Goal: Obtain resource: Download file/media

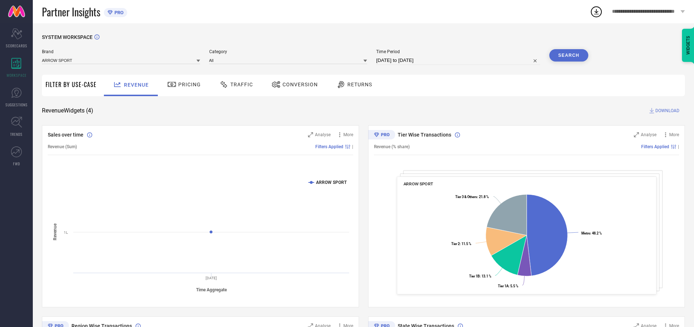
click at [234, 85] on span "Traffic" at bounding box center [241, 85] width 23 height 6
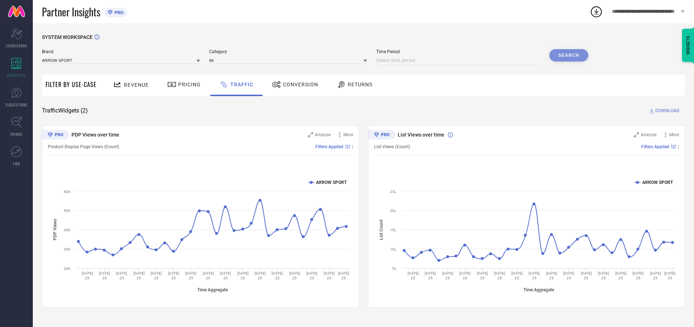
click at [459, 60] on input at bounding box center [458, 60] width 164 height 9
select select "8"
select select "2025"
select select "9"
select select "2025"
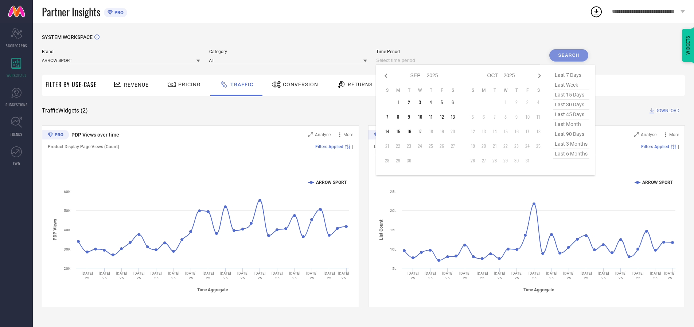
click at [411, 132] on td "16" at bounding box center [408, 131] width 11 height 11
type input "[DATE] to [DATE]"
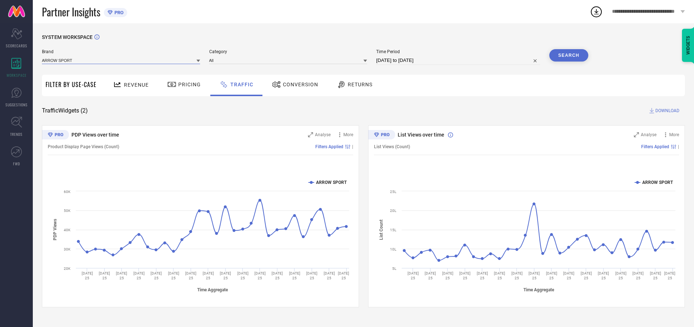
click at [121, 60] on input at bounding box center [121, 60] width 158 height 8
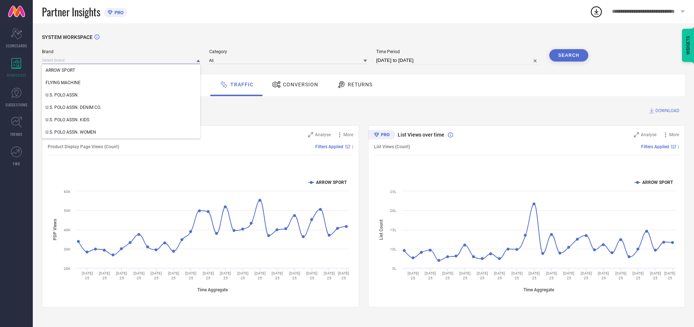
click at [121, 60] on input at bounding box center [121, 60] width 158 height 8
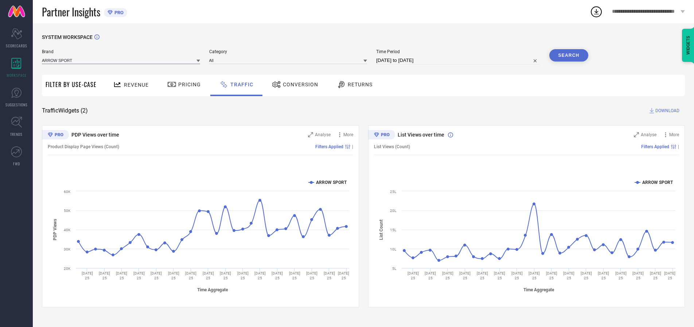
click at [121, 60] on input at bounding box center [121, 60] width 158 height 8
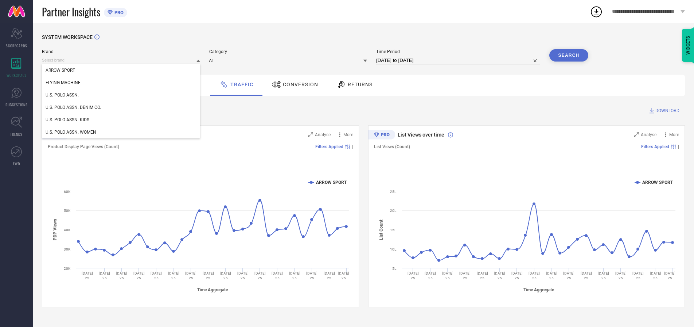
click at [121, 95] on div "U.S. POLO ASSN." at bounding box center [121, 95] width 158 height 12
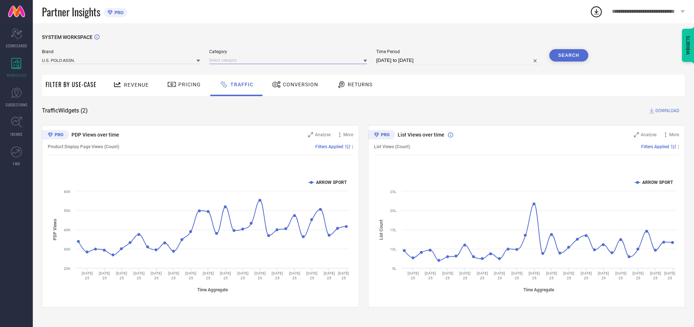
click at [290, 60] on input at bounding box center [288, 60] width 158 height 8
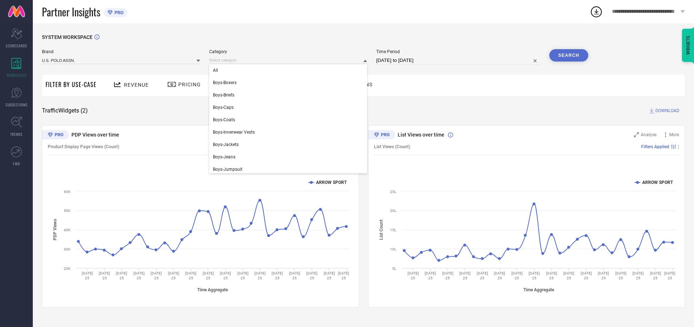
click at [290, 70] on div "All" at bounding box center [288, 70] width 158 height 12
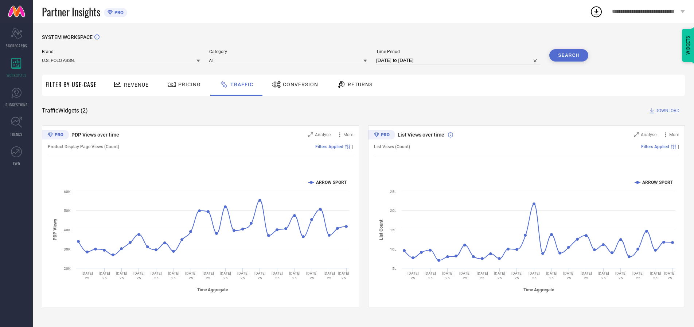
click at [569, 55] on button "Search" at bounding box center [568, 55] width 39 height 12
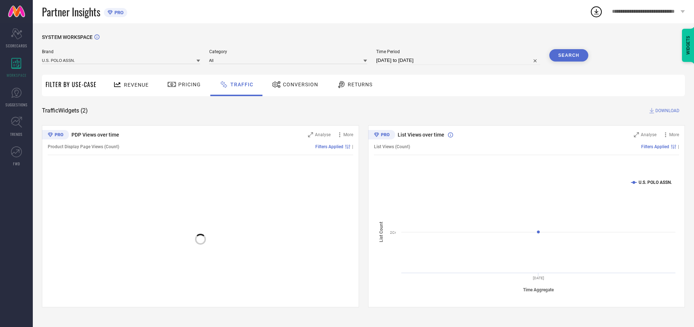
click at [666, 111] on span "DOWNLOAD" at bounding box center [667, 110] width 24 height 7
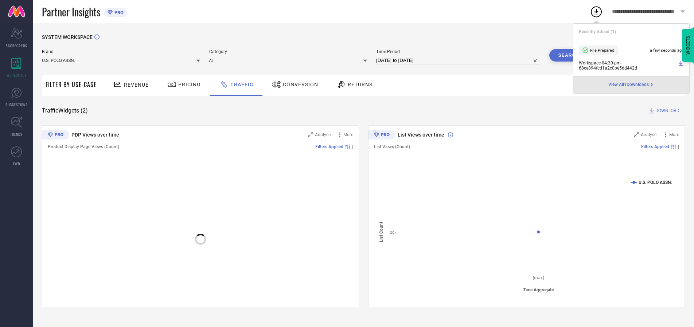
click at [121, 60] on input at bounding box center [121, 60] width 158 height 8
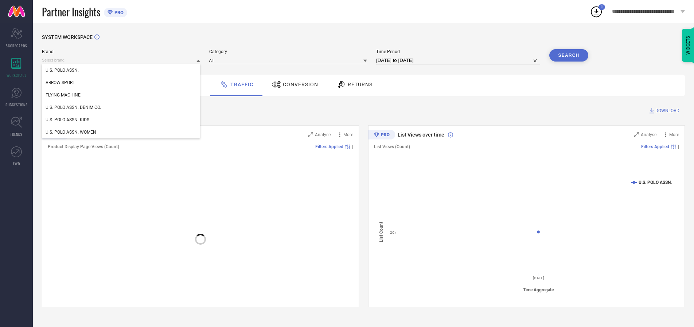
click at [121, 108] on div "U.S. POLO ASSN. DENIM CO." at bounding box center [121, 107] width 158 height 12
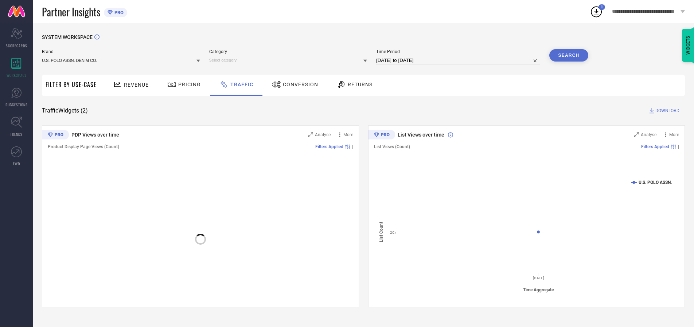
click at [290, 60] on input at bounding box center [288, 60] width 158 height 8
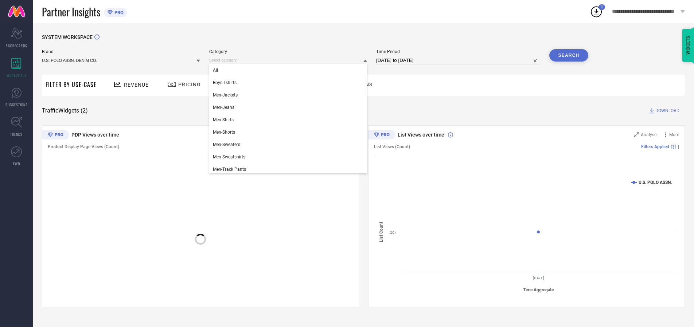
click at [290, 70] on div "All" at bounding box center [288, 70] width 158 height 12
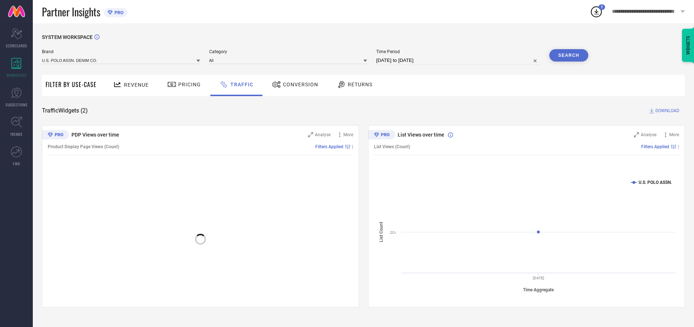
click at [569, 55] on button "Search" at bounding box center [568, 55] width 39 height 12
click at [666, 111] on span "DOWNLOAD" at bounding box center [667, 110] width 24 height 7
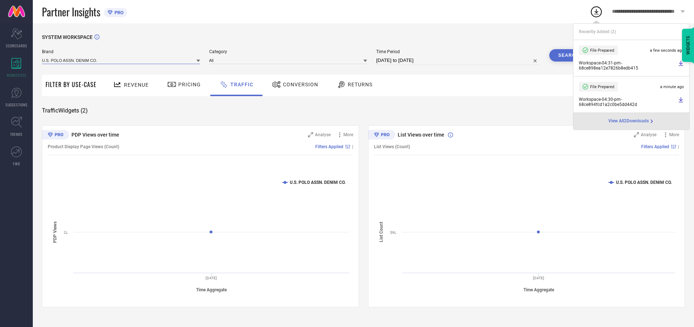
click at [121, 60] on input at bounding box center [121, 60] width 158 height 8
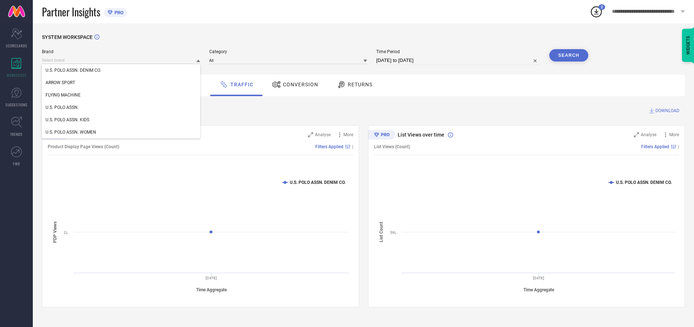
click at [121, 120] on div "U.S. POLO ASSN. KIDS" at bounding box center [121, 120] width 158 height 12
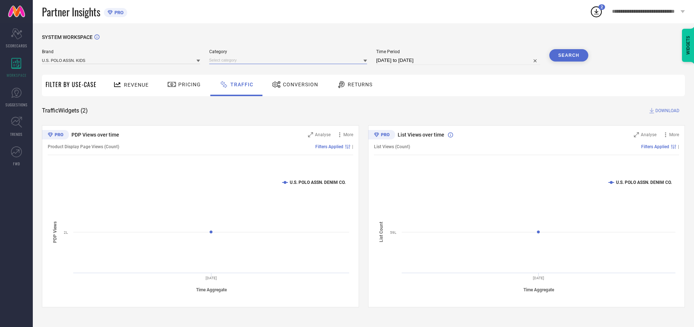
click at [290, 60] on input at bounding box center [288, 60] width 158 height 8
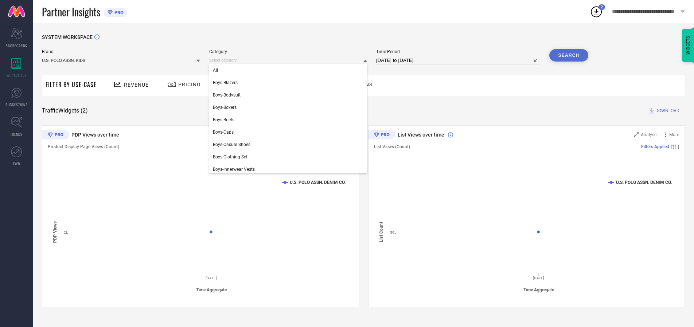
click at [290, 70] on div "All" at bounding box center [288, 70] width 158 height 12
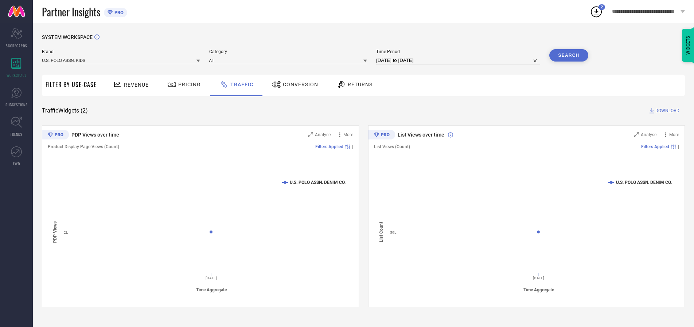
click at [569, 55] on button "Search" at bounding box center [568, 55] width 39 height 12
click at [666, 111] on span "DOWNLOAD" at bounding box center [667, 110] width 24 height 7
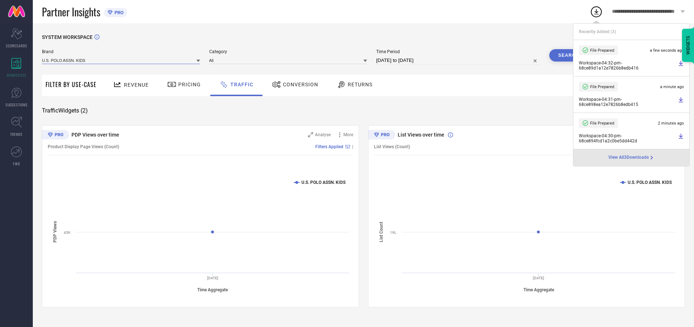
click at [121, 60] on input at bounding box center [121, 60] width 158 height 8
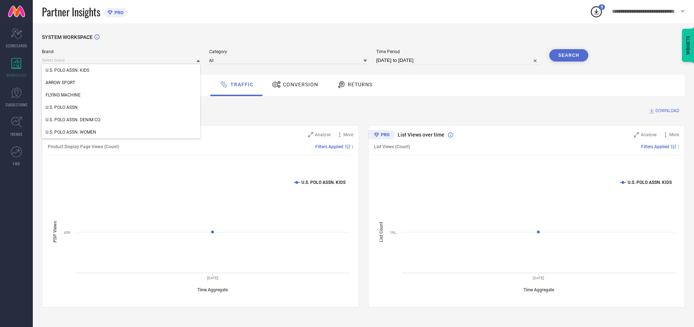
click at [121, 132] on div "U.S. POLO ASSN. WOMEN" at bounding box center [121, 132] width 158 height 12
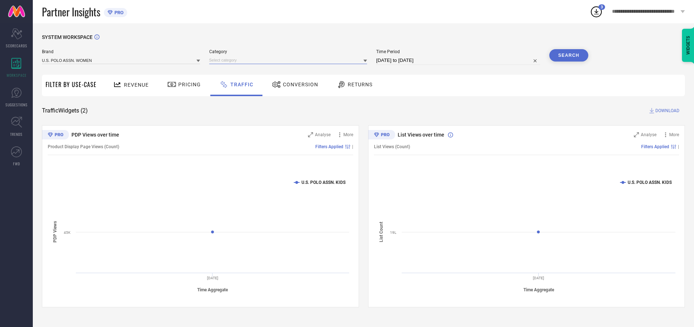
click at [290, 60] on input at bounding box center [288, 60] width 158 height 8
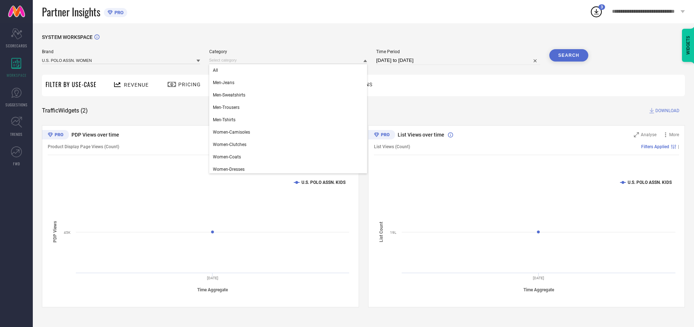
click at [290, 70] on div "All" at bounding box center [288, 70] width 158 height 12
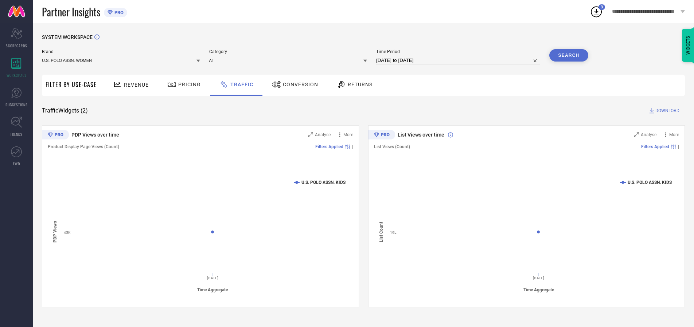
click at [569, 55] on button "Search" at bounding box center [568, 55] width 39 height 12
click at [666, 111] on span "DOWNLOAD" at bounding box center [667, 110] width 24 height 7
click at [459, 60] on input at bounding box center [458, 60] width 164 height 9
select select "8"
select select "2025"
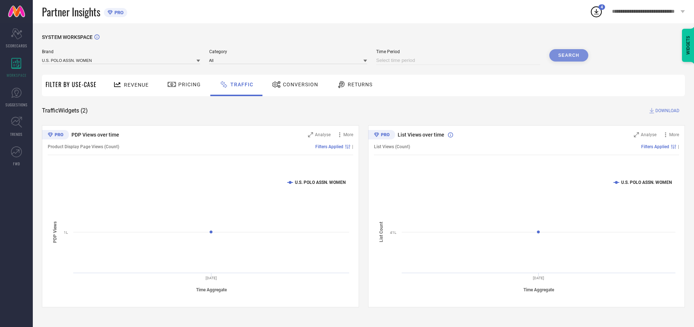
select select "9"
select select "2025"
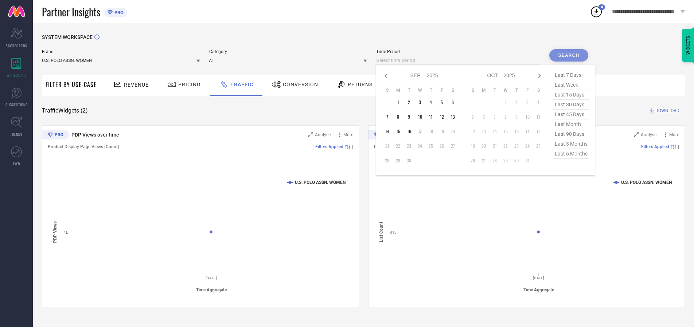
click at [422, 132] on td "17" at bounding box center [419, 131] width 11 height 11
type input "[DATE] to [DATE]"
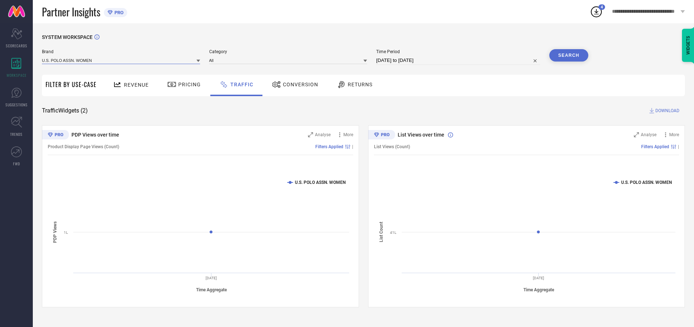
click at [121, 60] on input at bounding box center [121, 60] width 158 height 8
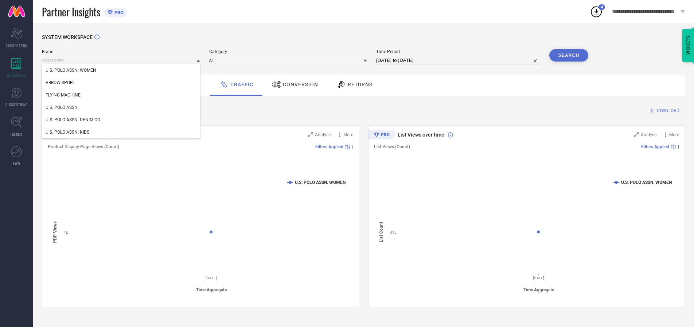
click at [121, 60] on input at bounding box center [121, 60] width 158 height 8
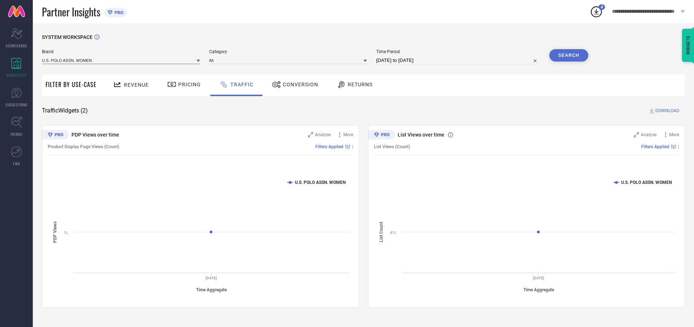
click at [121, 60] on input at bounding box center [121, 60] width 158 height 8
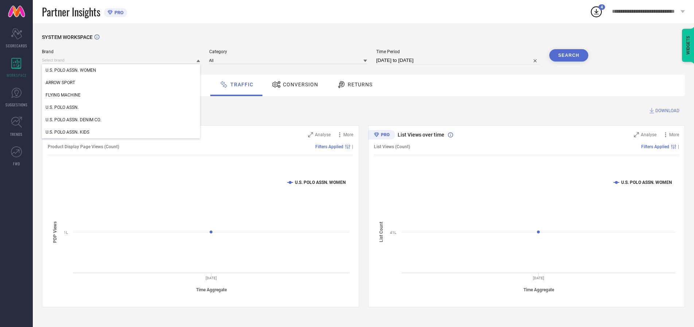
click at [121, 70] on div "U.S. POLO ASSN. WOMEN" at bounding box center [121, 70] width 158 height 12
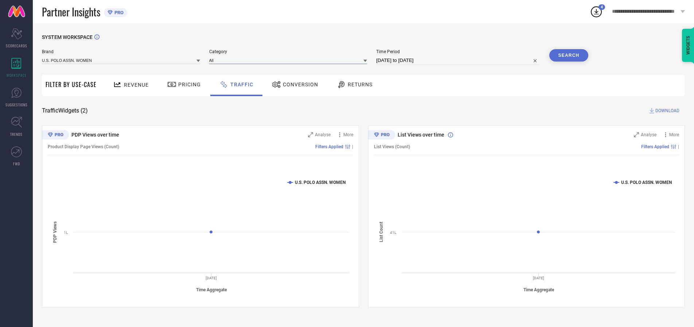
click at [290, 60] on input at bounding box center [288, 60] width 158 height 8
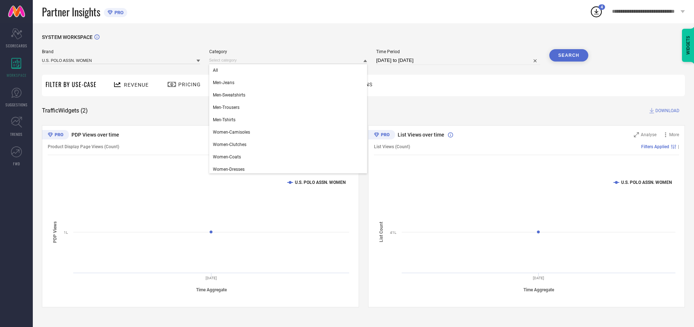
click at [290, 70] on div "All" at bounding box center [288, 70] width 158 height 12
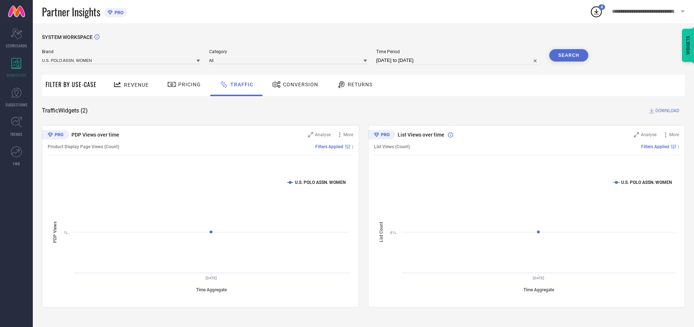
click at [569, 55] on button "Search" at bounding box center [568, 55] width 39 height 12
click at [666, 111] on span "DOWNLOAD" at bounding box center [667, 110] width 24 height 7
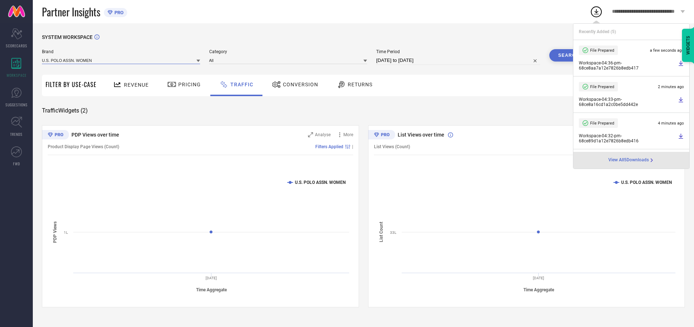
click at [121, 60] on input at bounding box center [121, 60] width 158 height 8
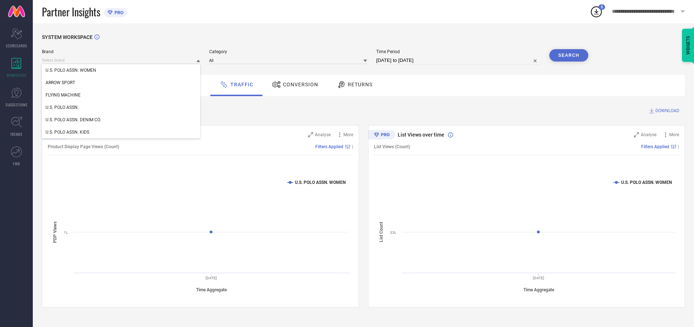
click at [121, 108] on div "U.S. POLO ASSN." at bounding box center [121, 107] width 158 height 12
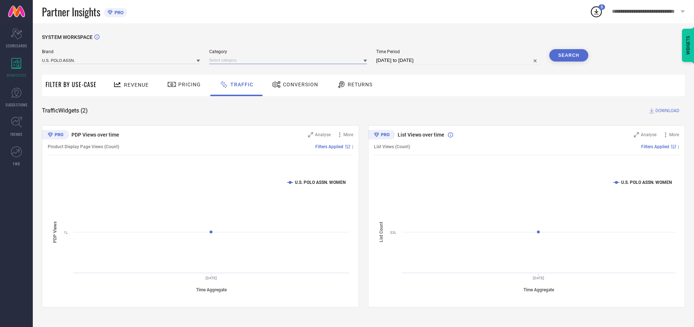
click at [290, 60] on input at bounding box center [288, 60] width 158 height 8
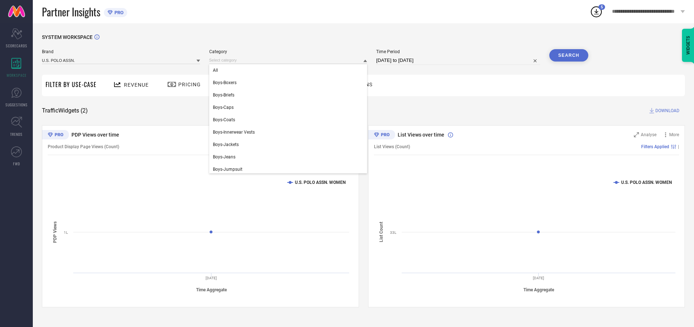
click at [290, 70] on div "All" at bounding box center [288, 70] width 158 height 12
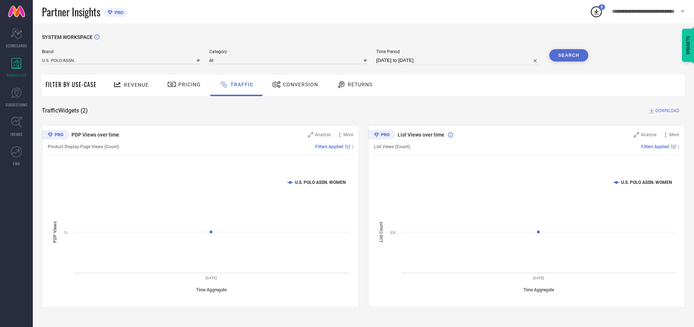
click at [569, 55] on button "Search" at bounding box center [568, 55] width 39 height 12
click at [666, 111] on span "DOWNLOAD" at bounding box center [667, 110] width 24 height 7
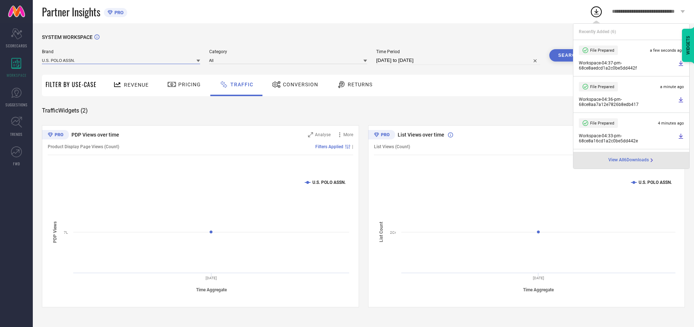
click at [121, 60] on input at bounding box center [121, 60] width 158 height 8
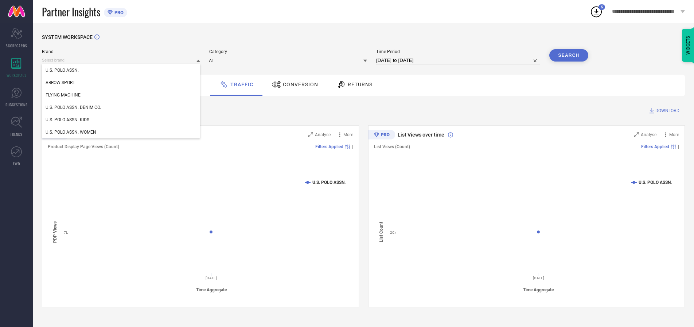
click at [121, 108] on div "U.S. POLO ASSN. DENIM CO." at bounding box center [121, 107] width 158 height 12
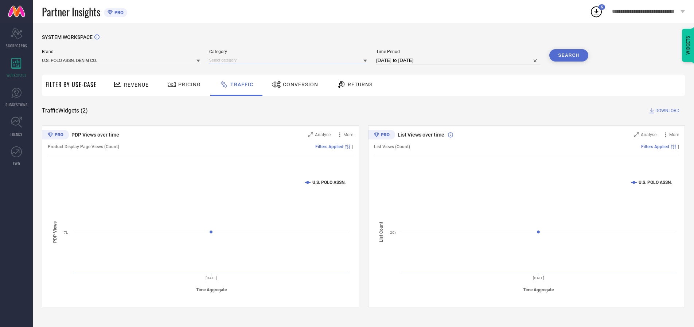
click at [290, 60] on input at bounding box center [288, 60] width 158 height 8
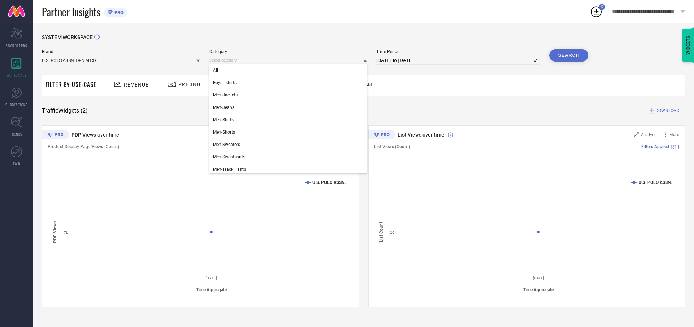
click at [290, 70] on div "All" at bounding box center [288, 70] width 158 height 12
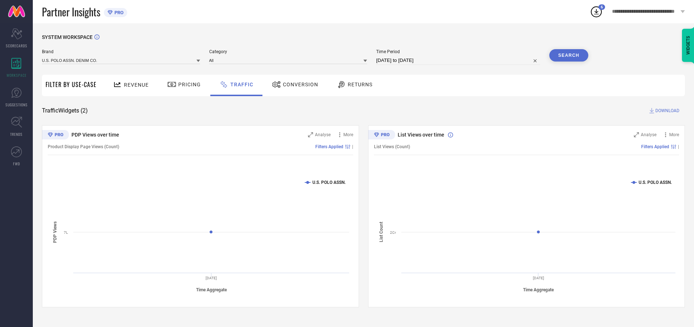
click at [569, 55] on button "Search" at bounding box center [568, 55] width 39 height 12
click at [666, 111] on span "DOWNLOAD" at bounding box center [667, 110] width 24 height 7
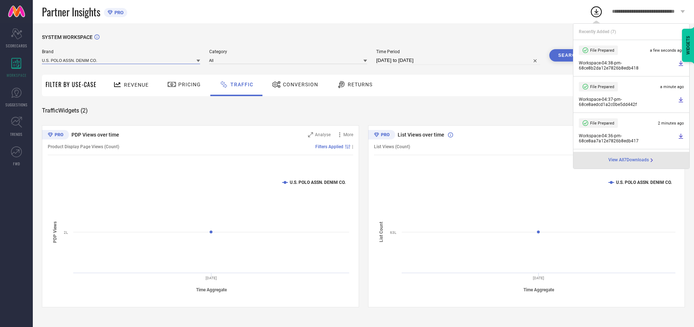
click at [121, 60] on input at bounding box center [121, 60] width 158 height 8
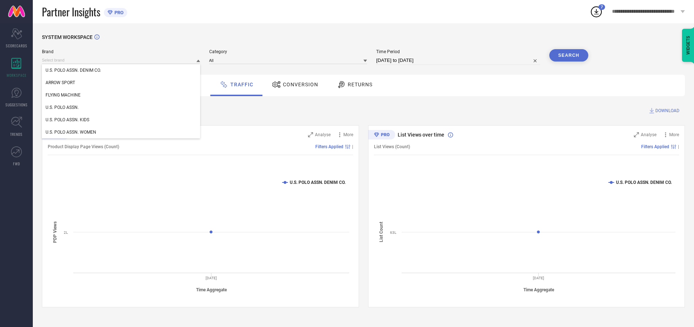
click at [121, 120] on div "U.S. POLO ASSN. KIDS" at bounding box center [121, 120] width 158 height 12
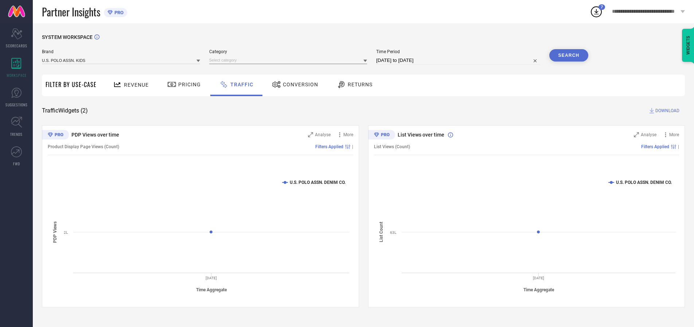
click at [290, 60] on input at bounding box center [288, 60] width 158 height 8
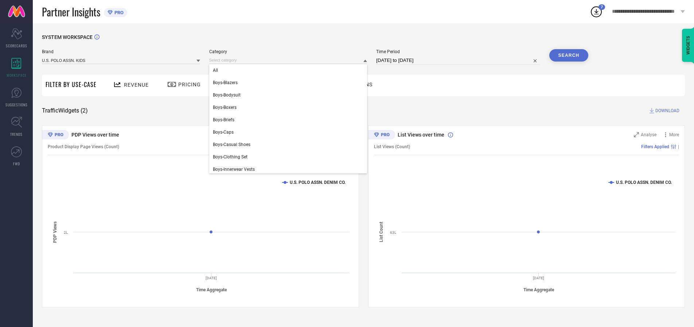
click at [290, 70] on div "All" at bounding box center [288, 70] width 158 height 12
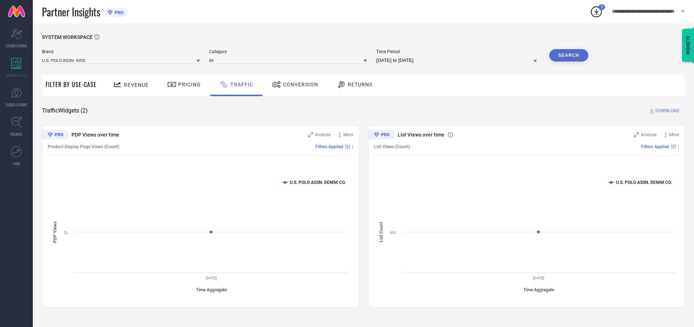
click at [569, 55] on button "Search" at bounding box center [568, 55] width 39 height 12
click at [666, 111] on span "DOWNLOAD" at bounding box center [667, 110] width 24 height 7
